Goal: Task Accomplishment & Management: Manage account settings

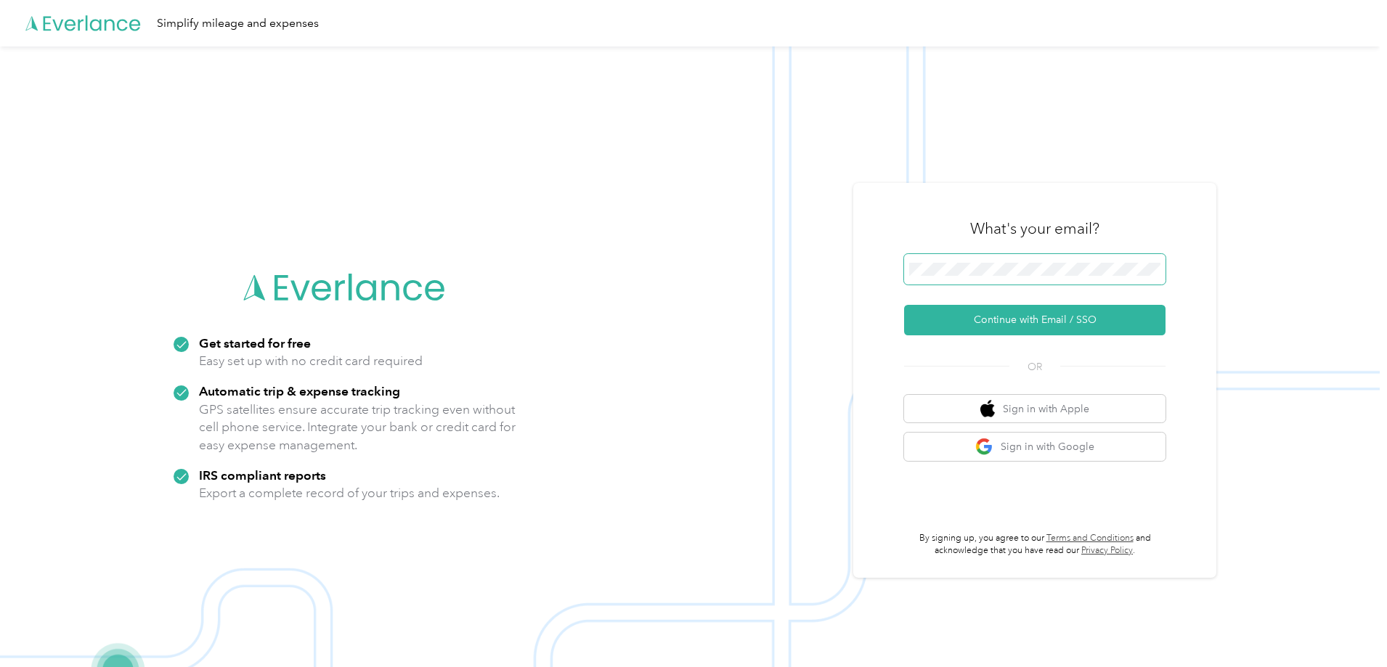
click at [1034, 261] on span at bounding box center [1034, 269] width 261 height 30
click at [1014, 309] on button "Continue with Email / SSO" at bounding box center [1034, 320] width 261 height 30
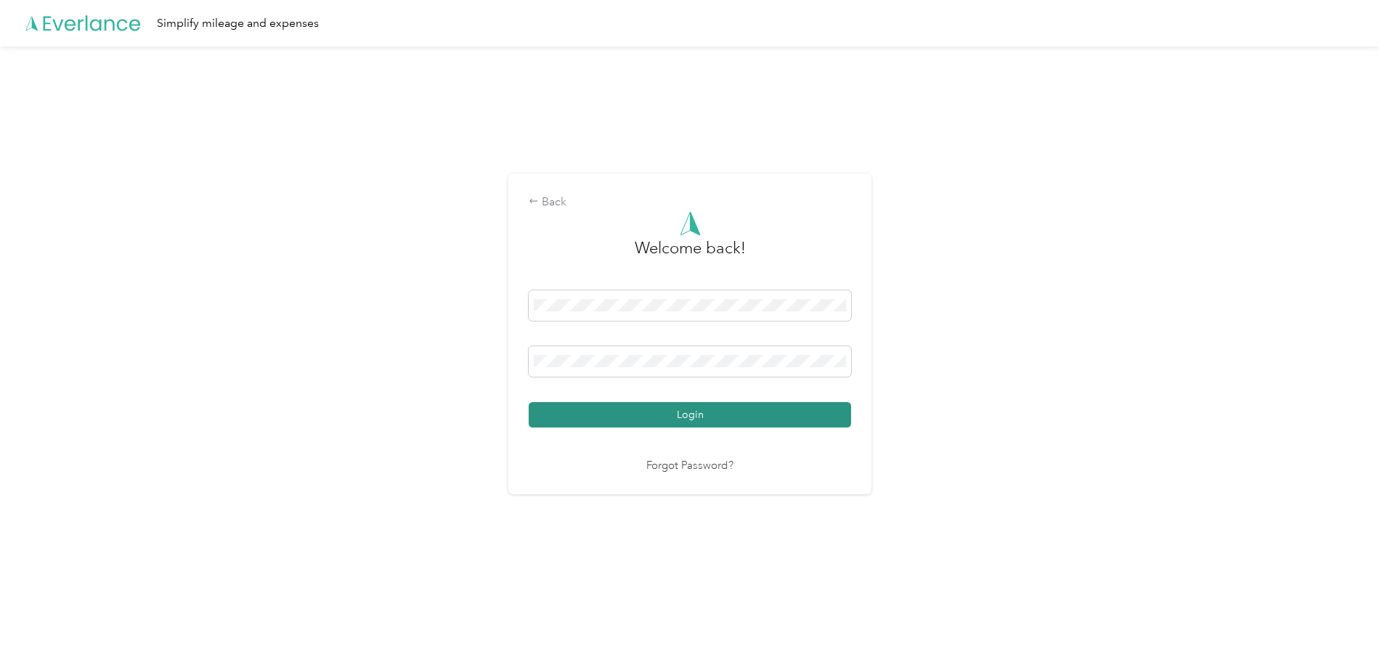
click at [806, 417] on button "Login" at bounding box center [689, 414] width 322 height 25
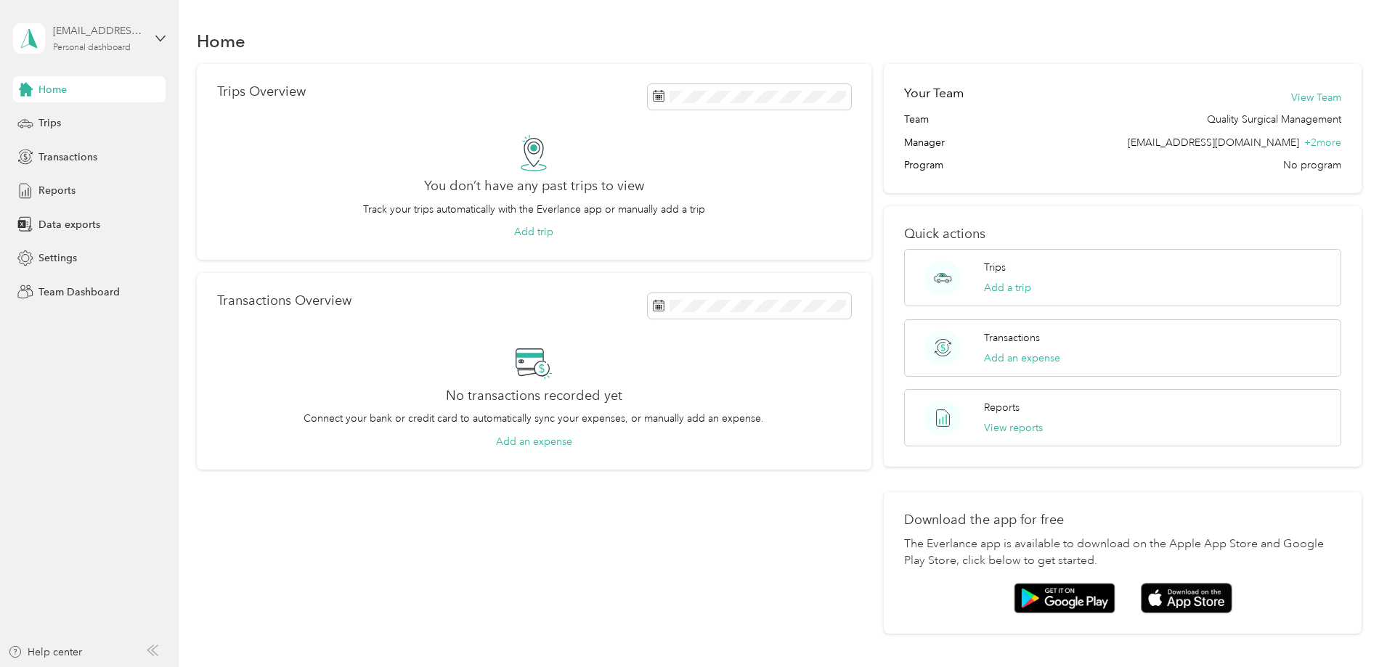
click at [125, 38] on div "[EMAIL_ADDRESS][DOMAIN_NAME]" at bounding box center [98, 30] width 91 height 15
click at [110, 116] on div "Team dashboard" at bounding box center [165, 111] width 285 height 25
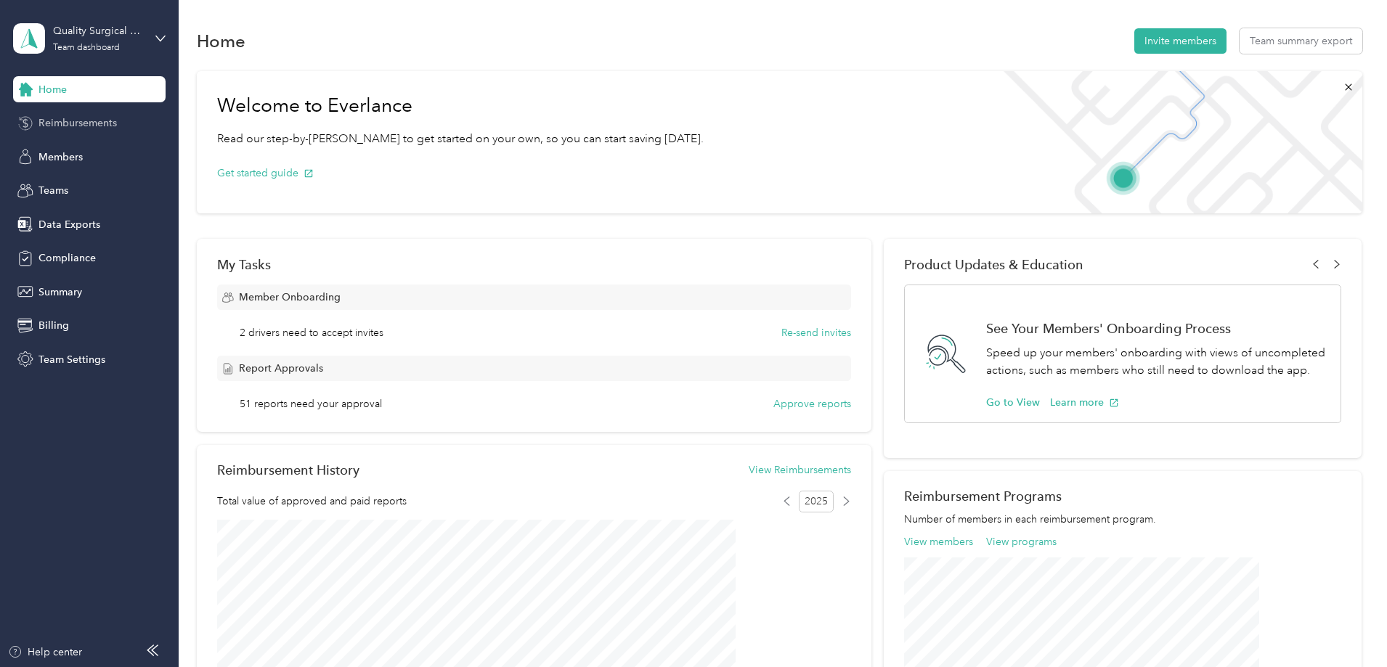
click at [106, 133] on div "Reimbursements" at bounding box center [89, 123] width 152 height 26
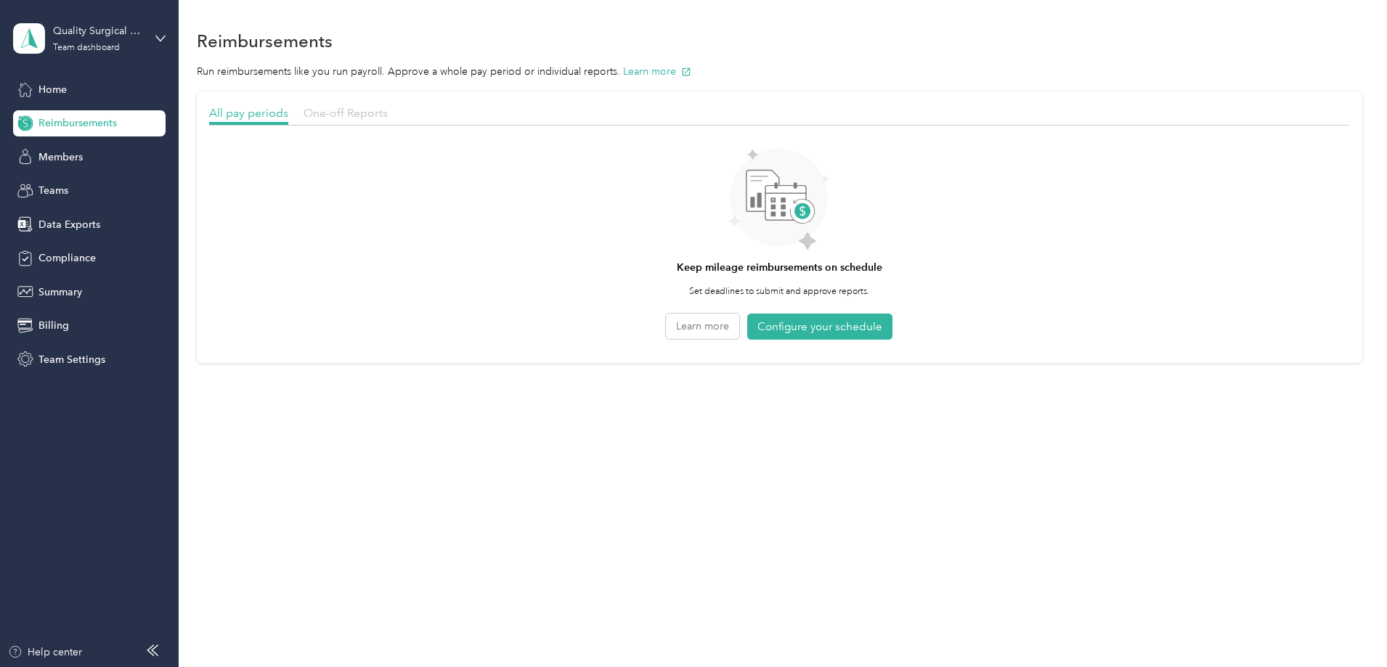
click at [388, 119] on span "One-off Reports" at bounding box center [345, 113] width 84 height 14
